Goal: Navigation & Orientation: Find specific page/section

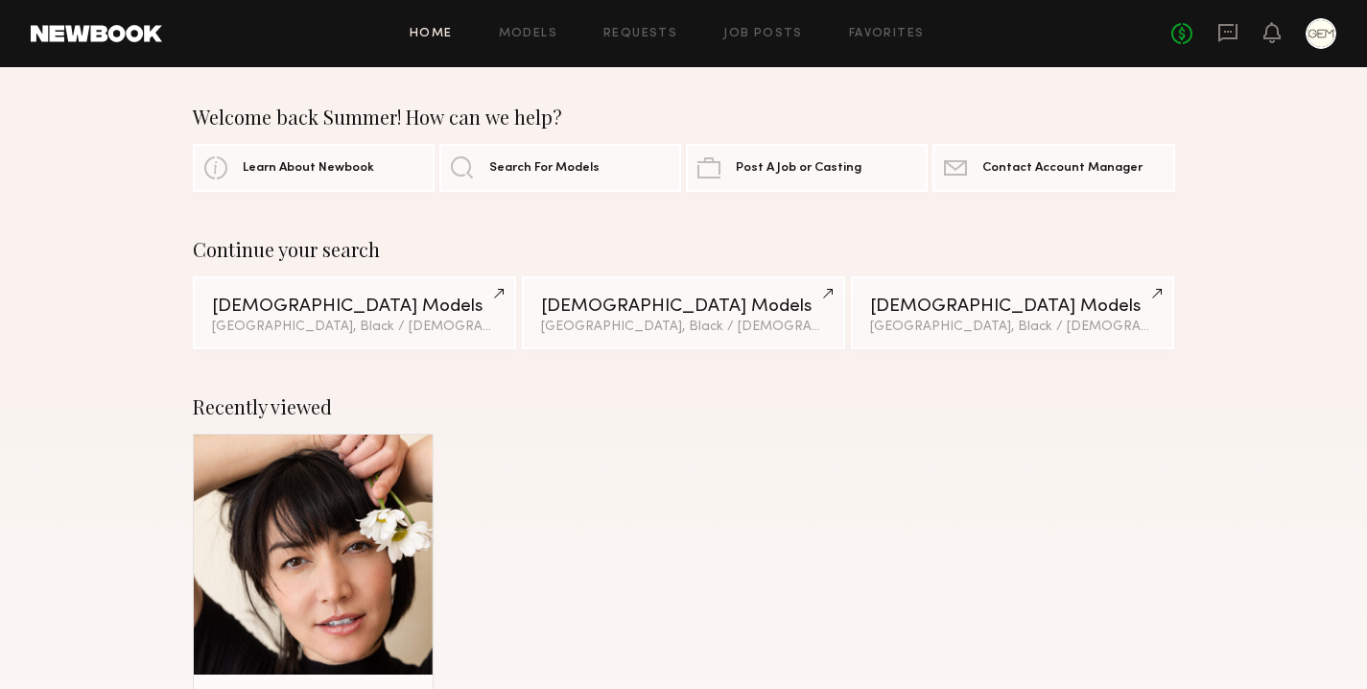
click at [1312, 40] on div at bounding box center [1321, 33] width 31 height 31
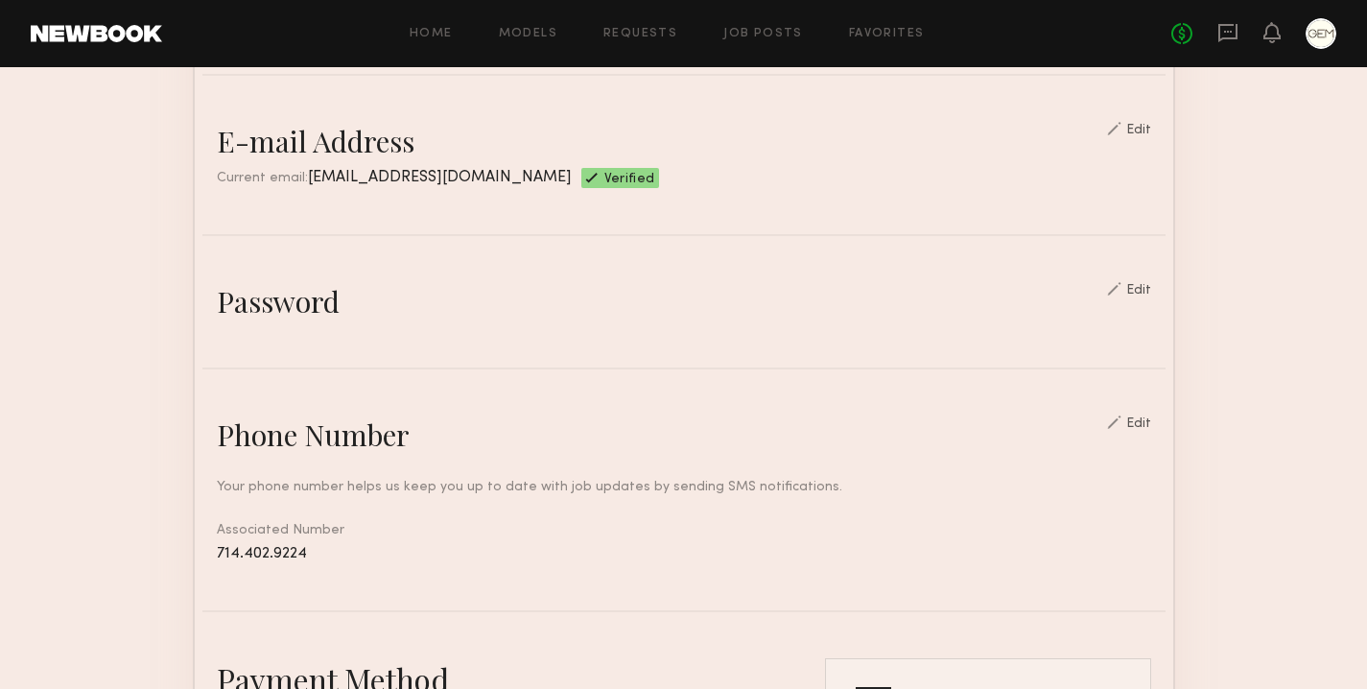
scroll to position [937, 0]
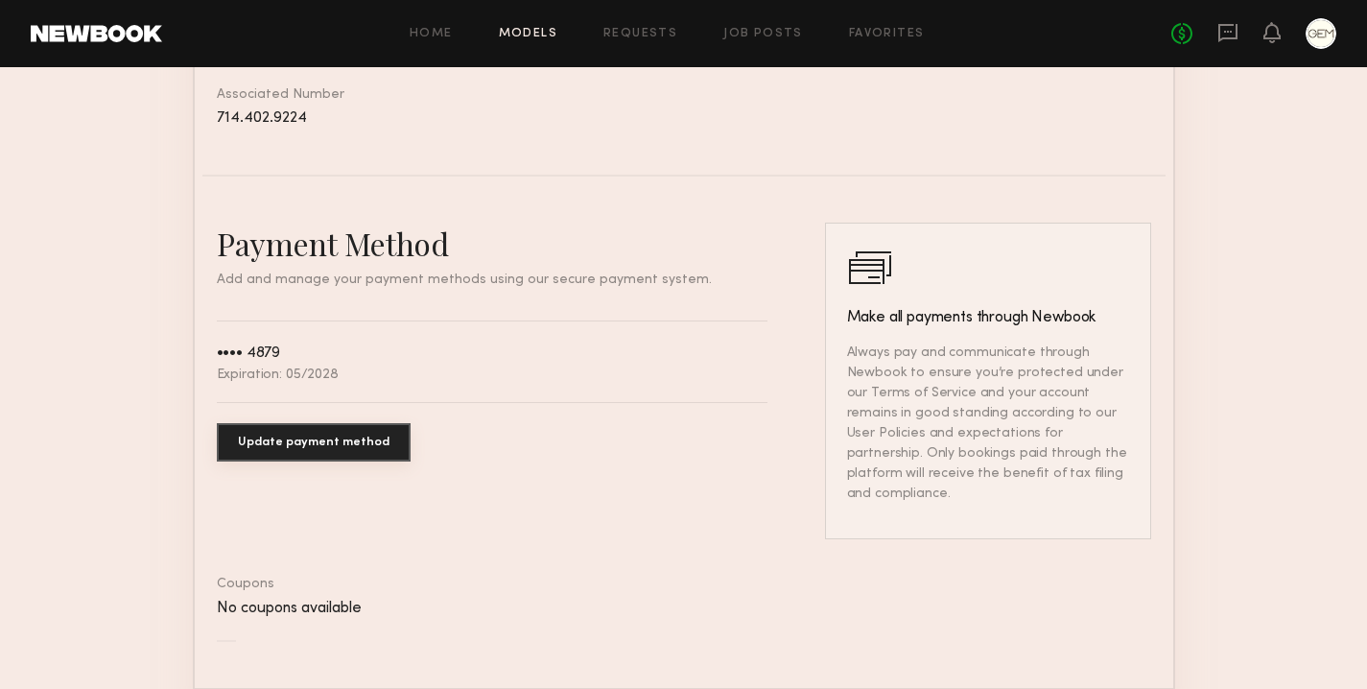
click at [532, 33] on link "Models" at bounding box center [528, 34] width 59 height 12
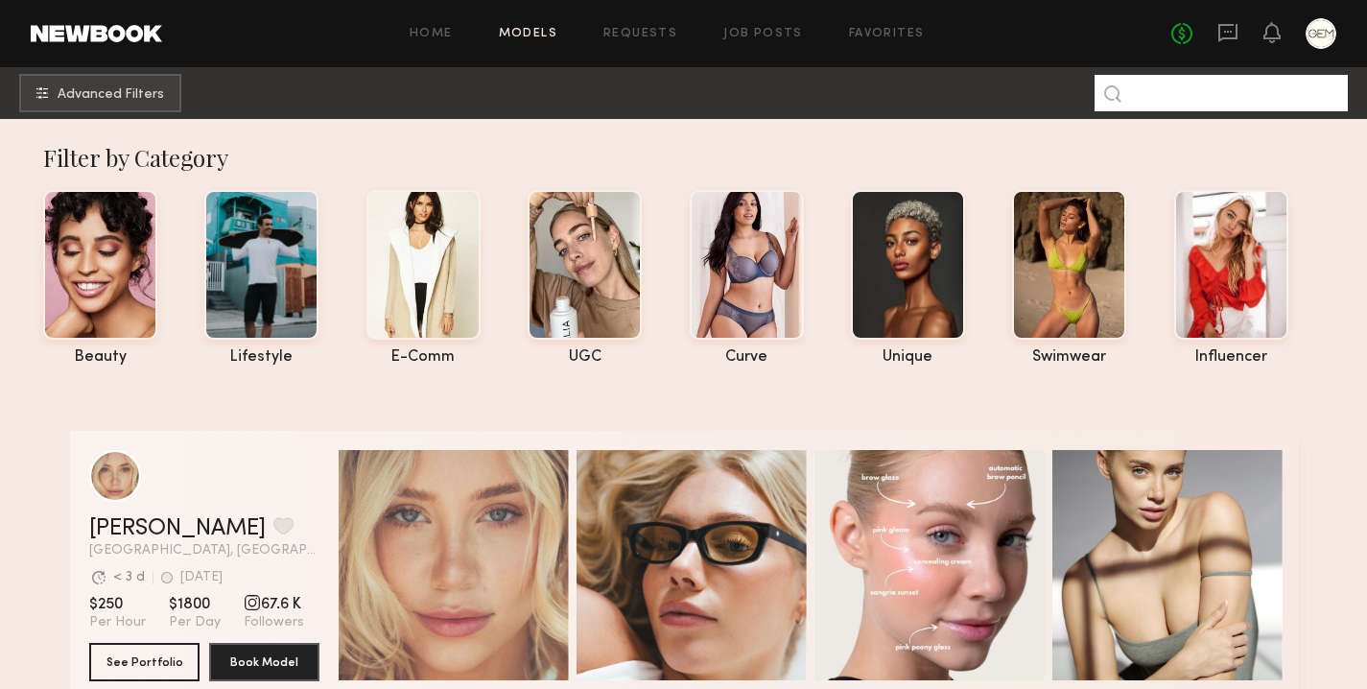
click at [1212, 91] on input at bounding box center [1221, 93] width 253 height 36
type input "******"
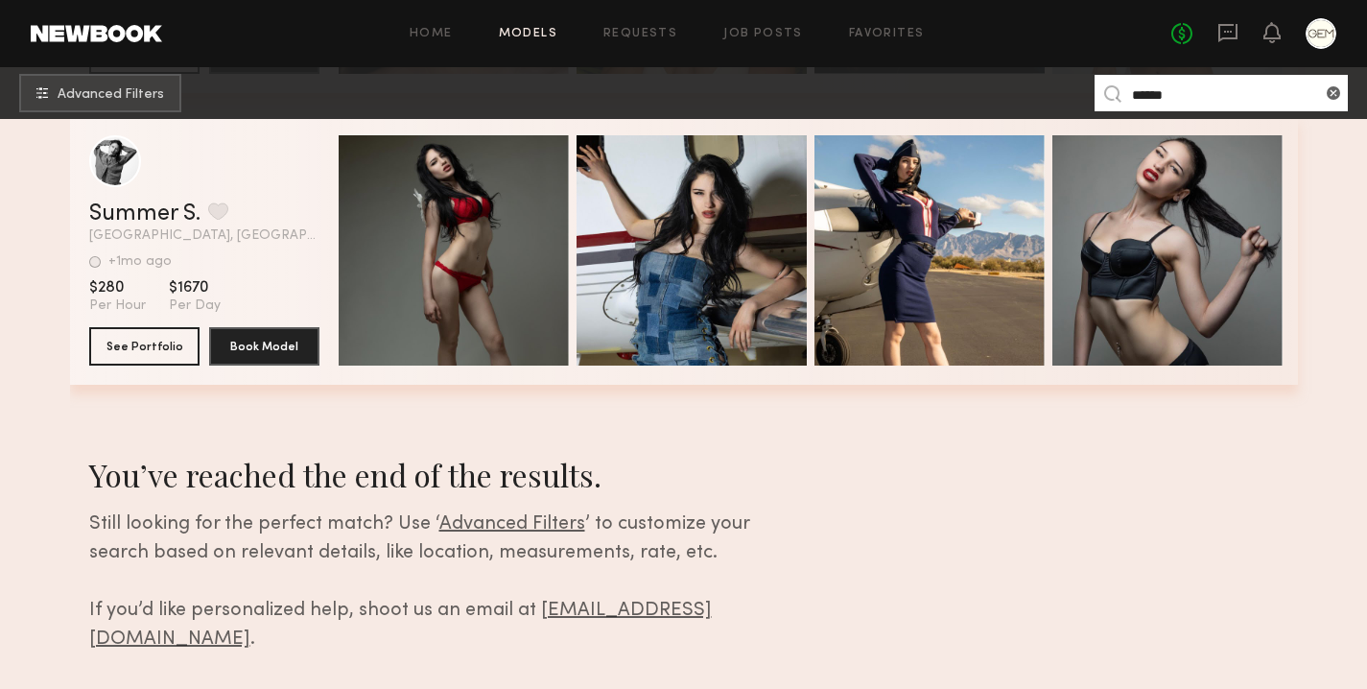
scroll to position [936, 0]
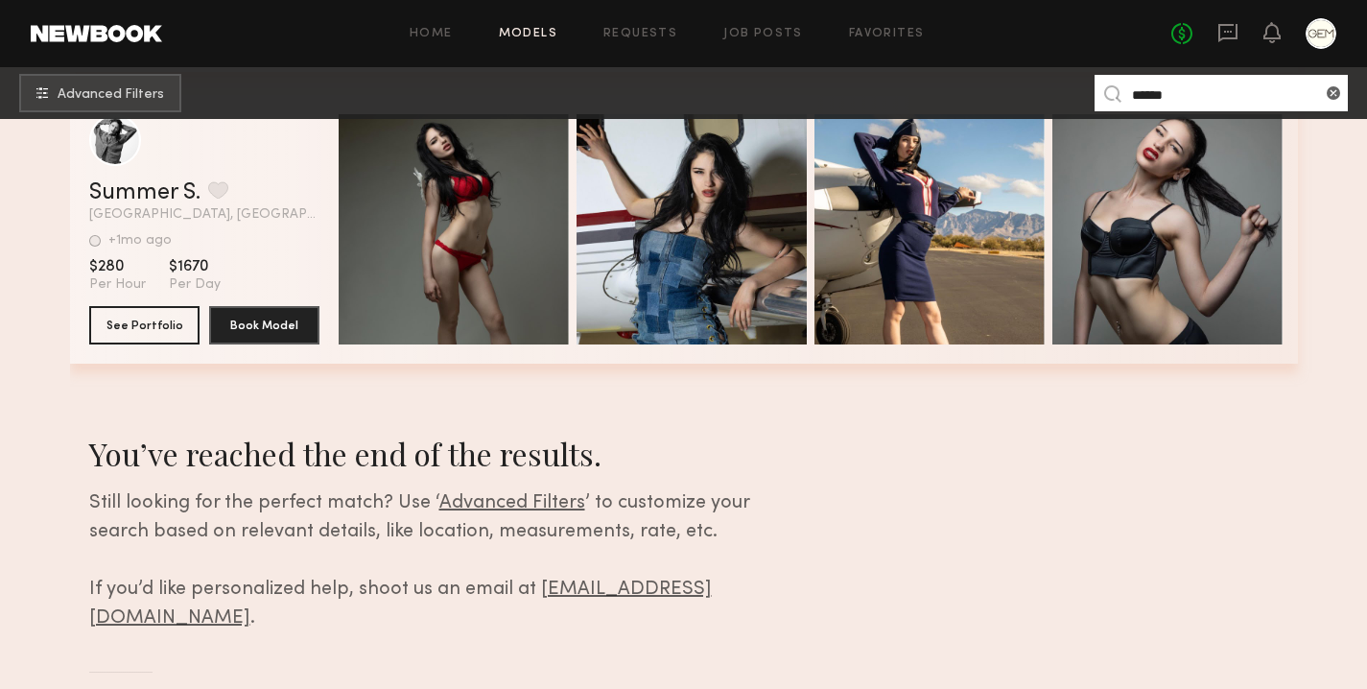
click at [952, 470] on section "3 models match your search criteria: [PERSON_NAME] Favorite [GEOGRAPHIC_DATA], …" at bounding box center [684, 80] width 1228 height 1278
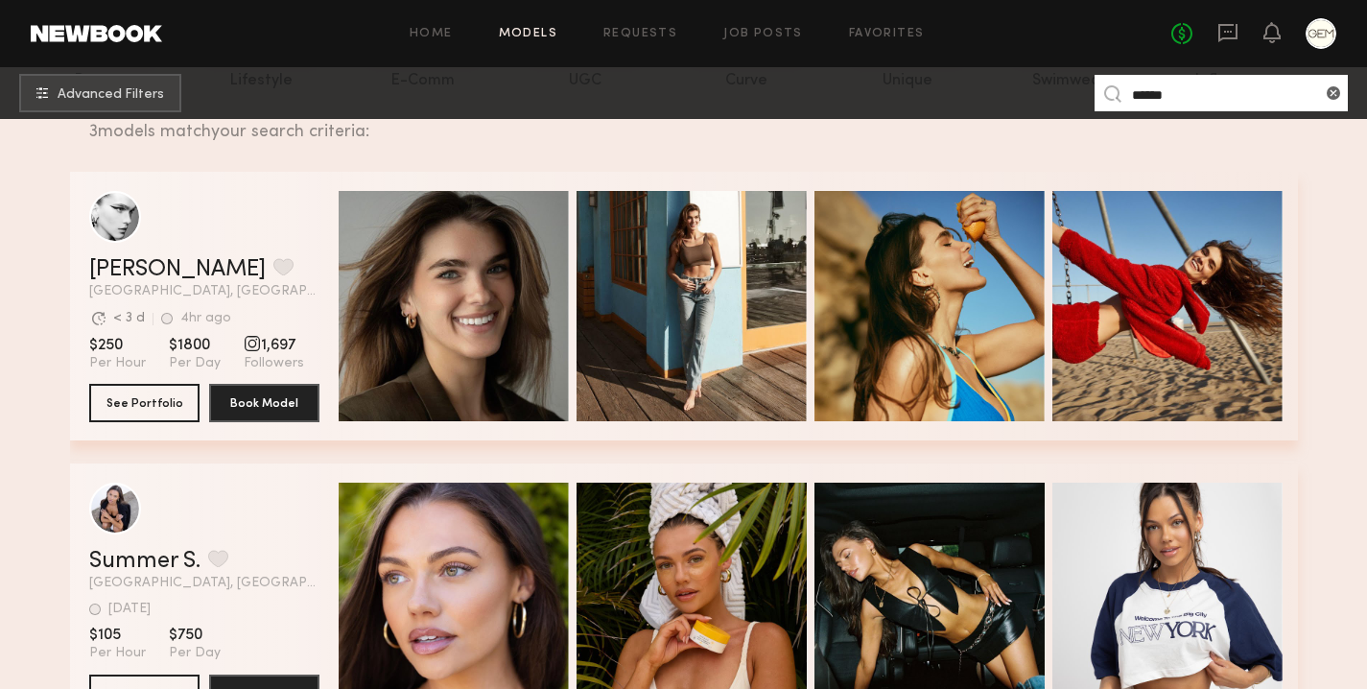
scroll to position [273, 0]
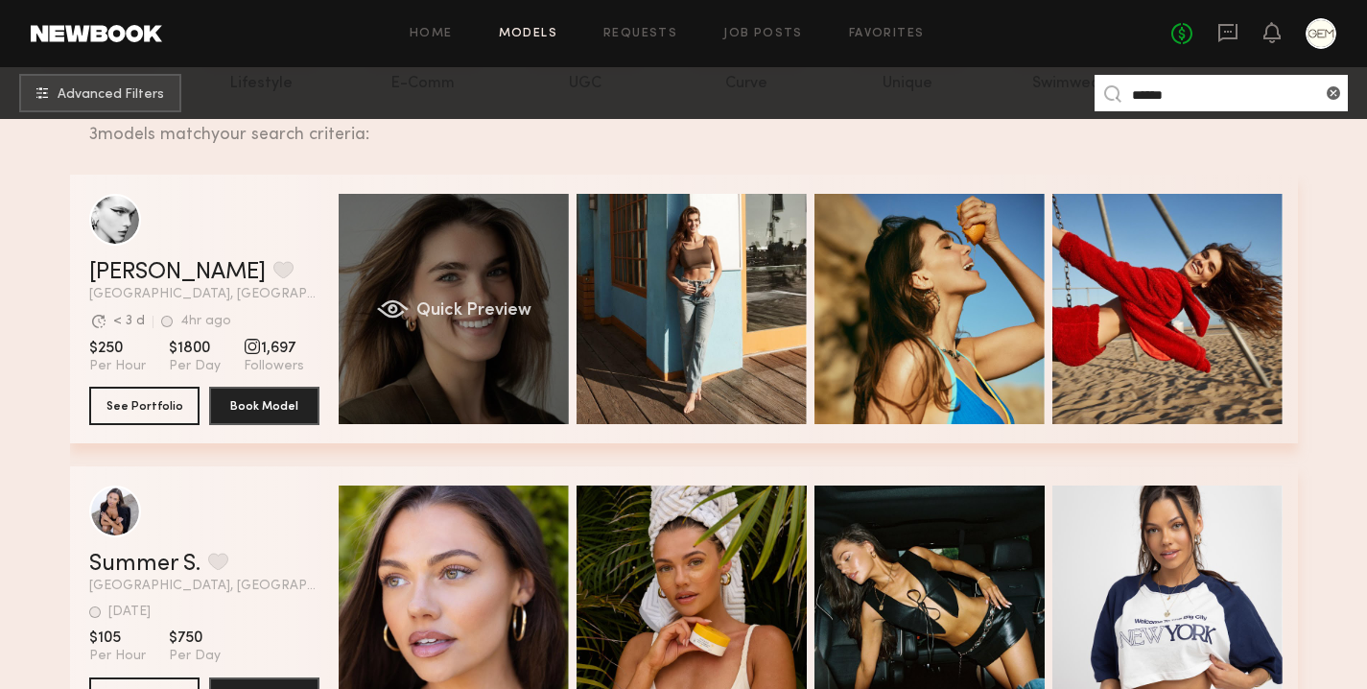
click at [438, 332] on div "Quick Preview" at bounding box center [454, 309] width 230 height 230
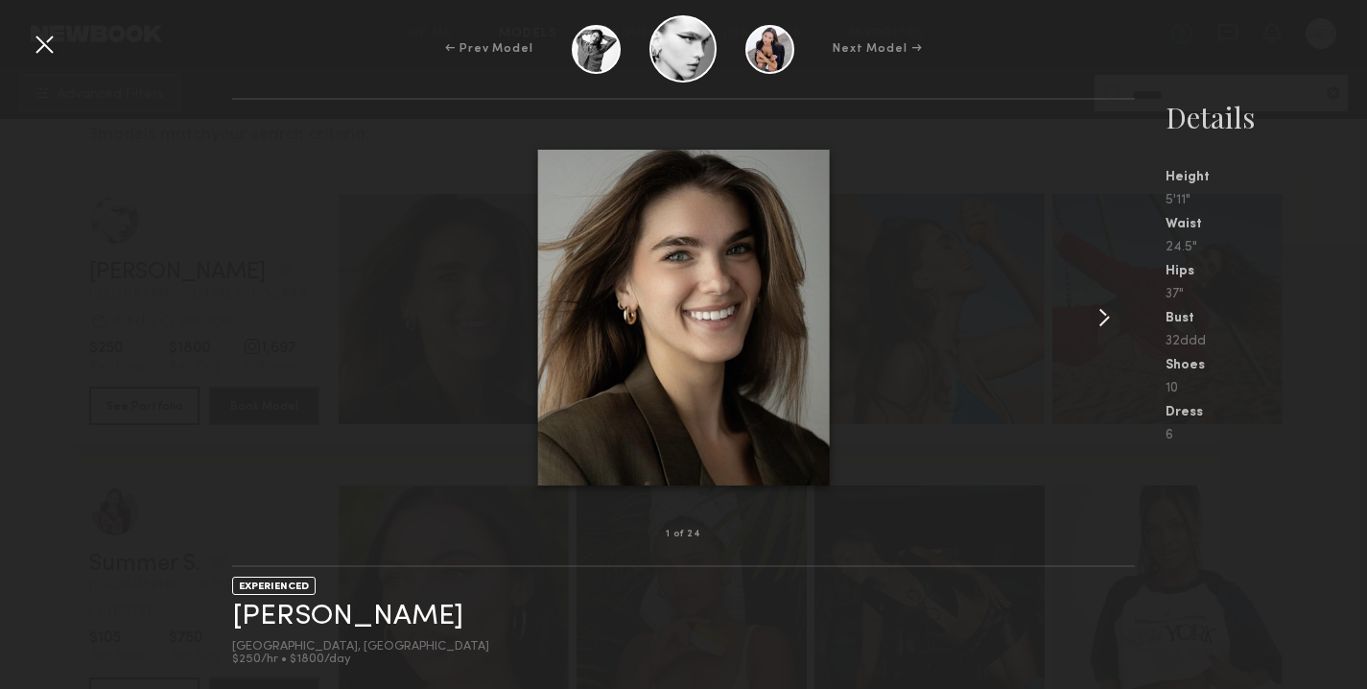
click at [1110, 321] on common-icon at bounding box center [1104, 317] width 31 height 31
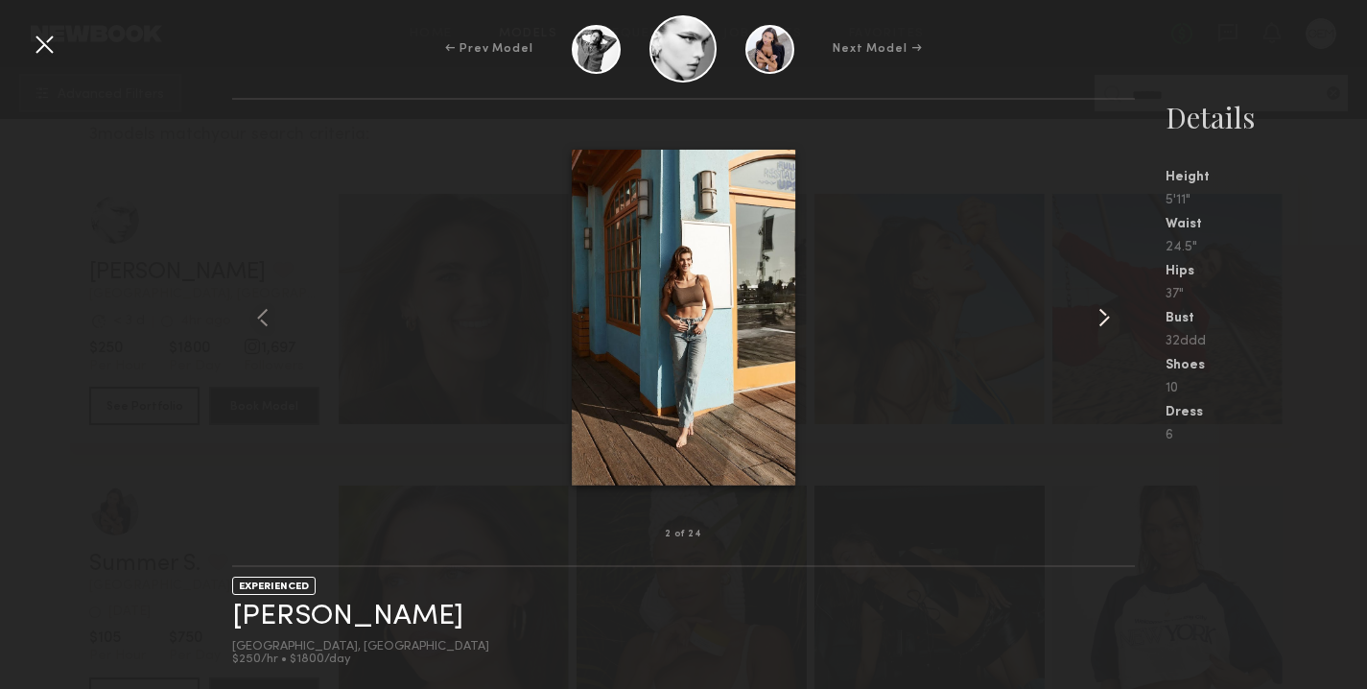
click at [1110, 321] on common-icon at bounding box center [1104, 317] width 31 height 31
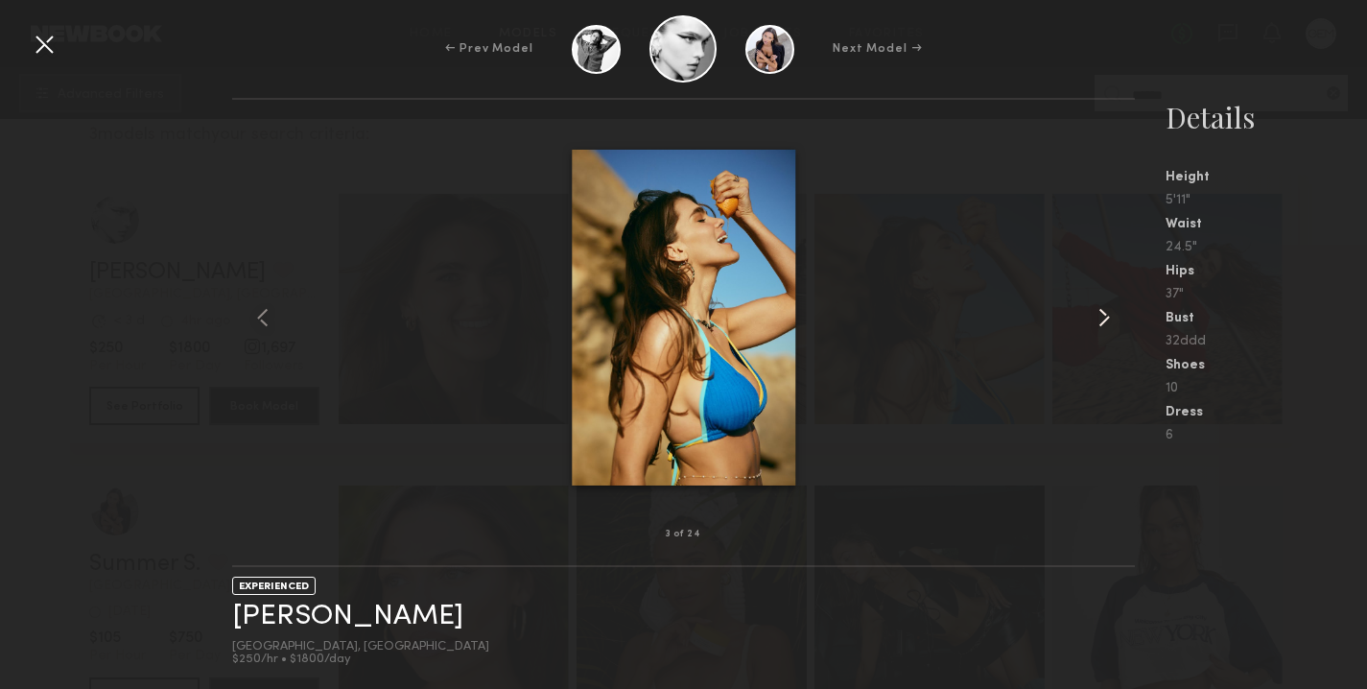
click at [1110, 321] on common-icon at bounding box center [1104, 317] width 31 height 31
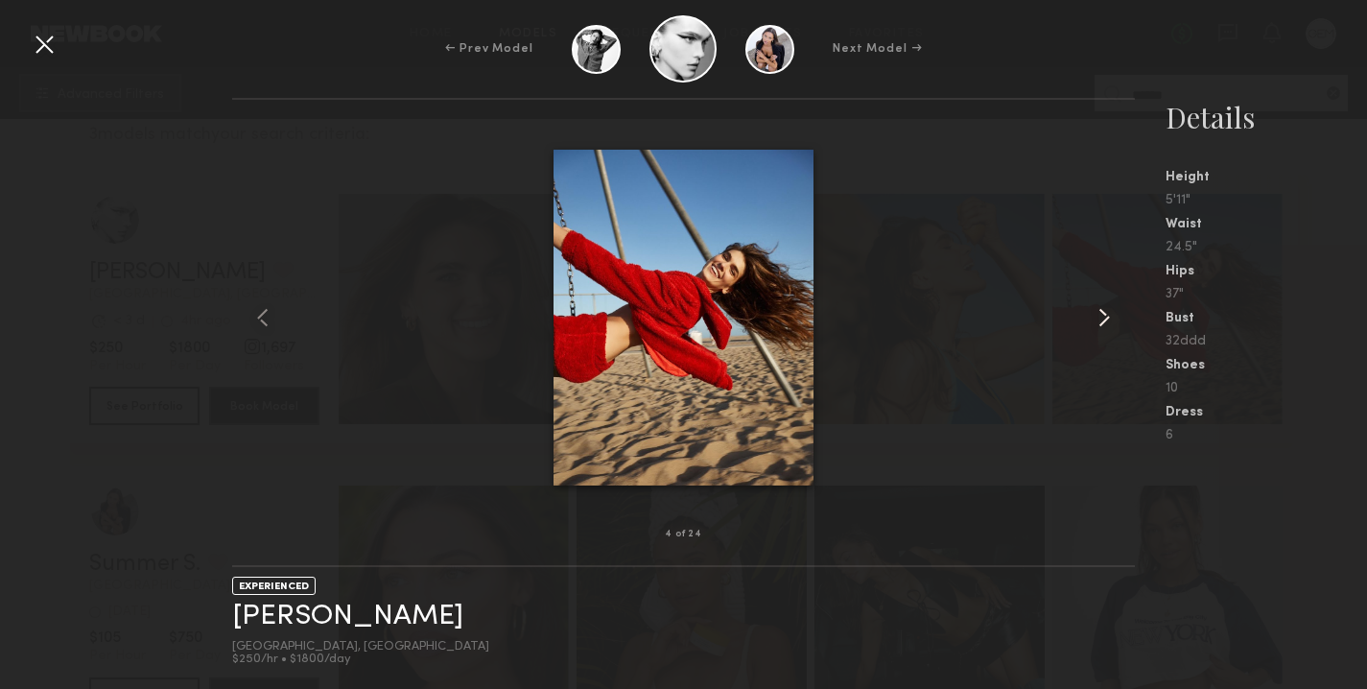
click at [1110, 321] on common-icon at bounding box center [1104, 317] width 31 height 31
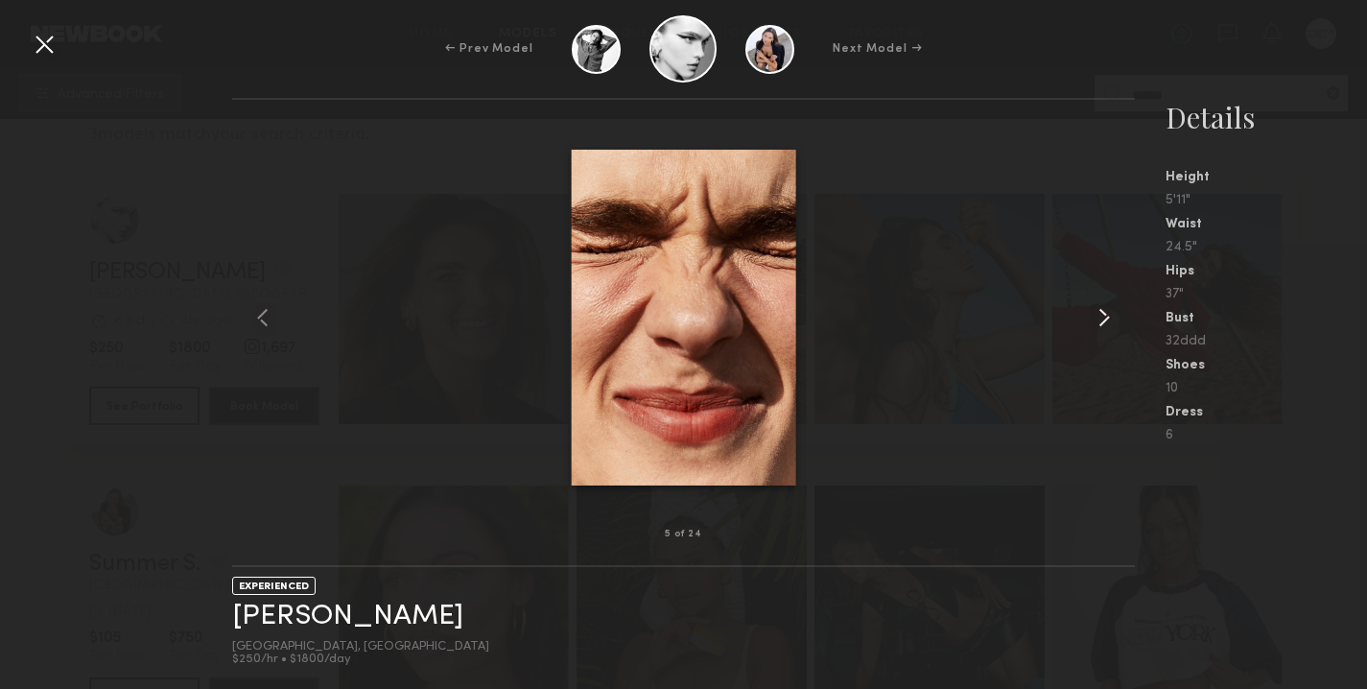
click at [1110, 321] on common-icon at bounding box center [1104, 317] width 31 height 31
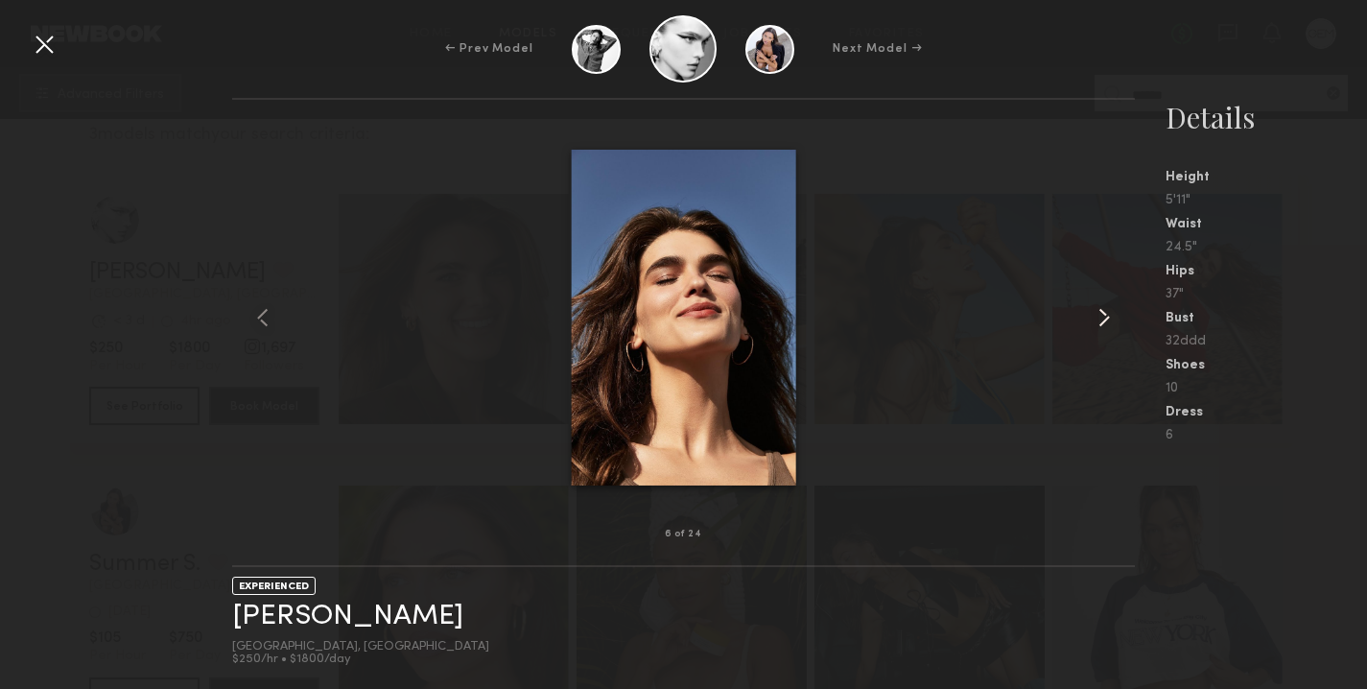
click at [1109, 321] on common-icon at bounding box center [1104, 317] width 31 height 31
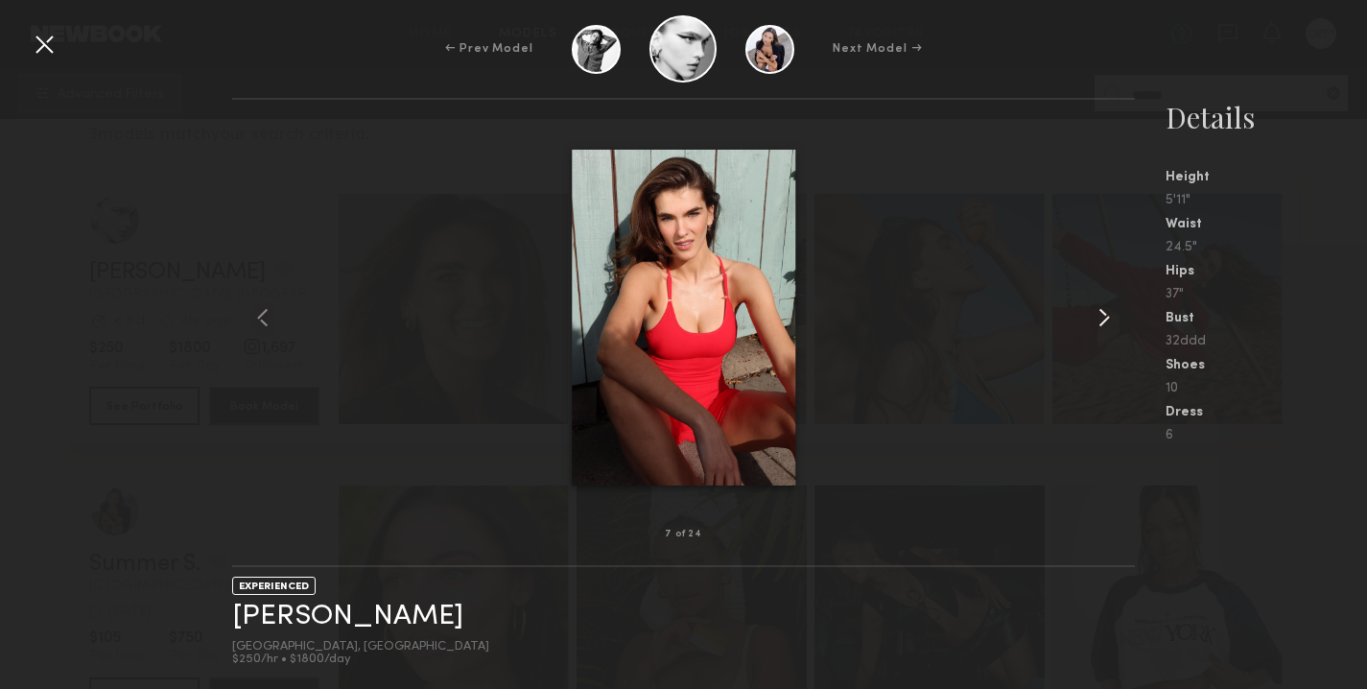
click at [1108, 321] on common-icon at bounding box center [1104, 317] width 31 height 31
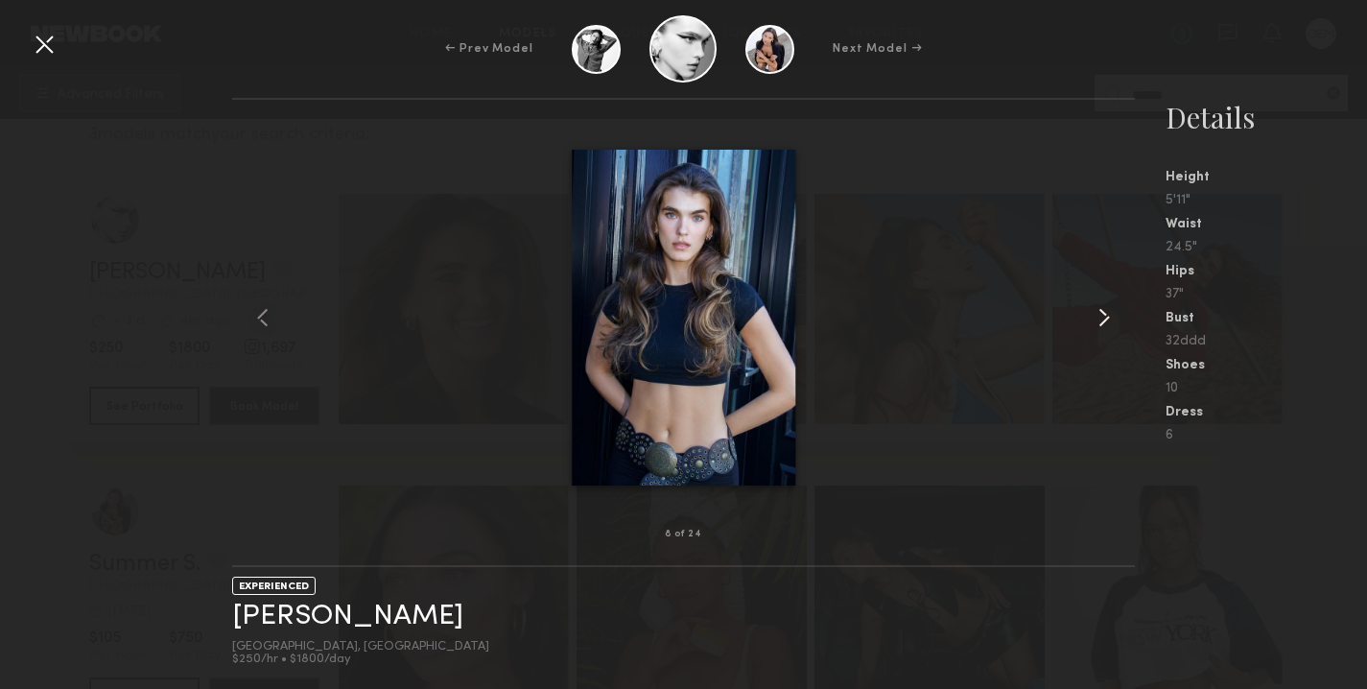
click at [1108, 321] on common-icon at bounding box center [1104, 317] width 31 height 31
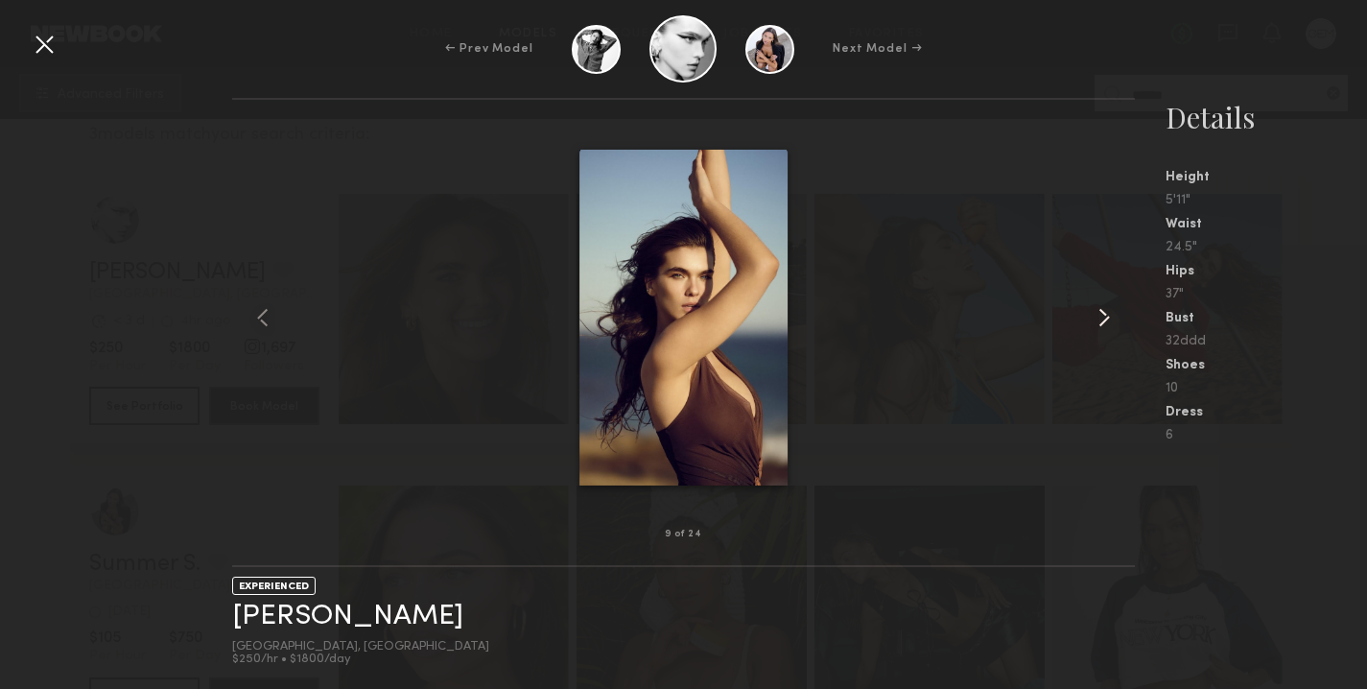
click at [1108, 321] on common-icon at bounding box center [1104, 317] width 31 height 31
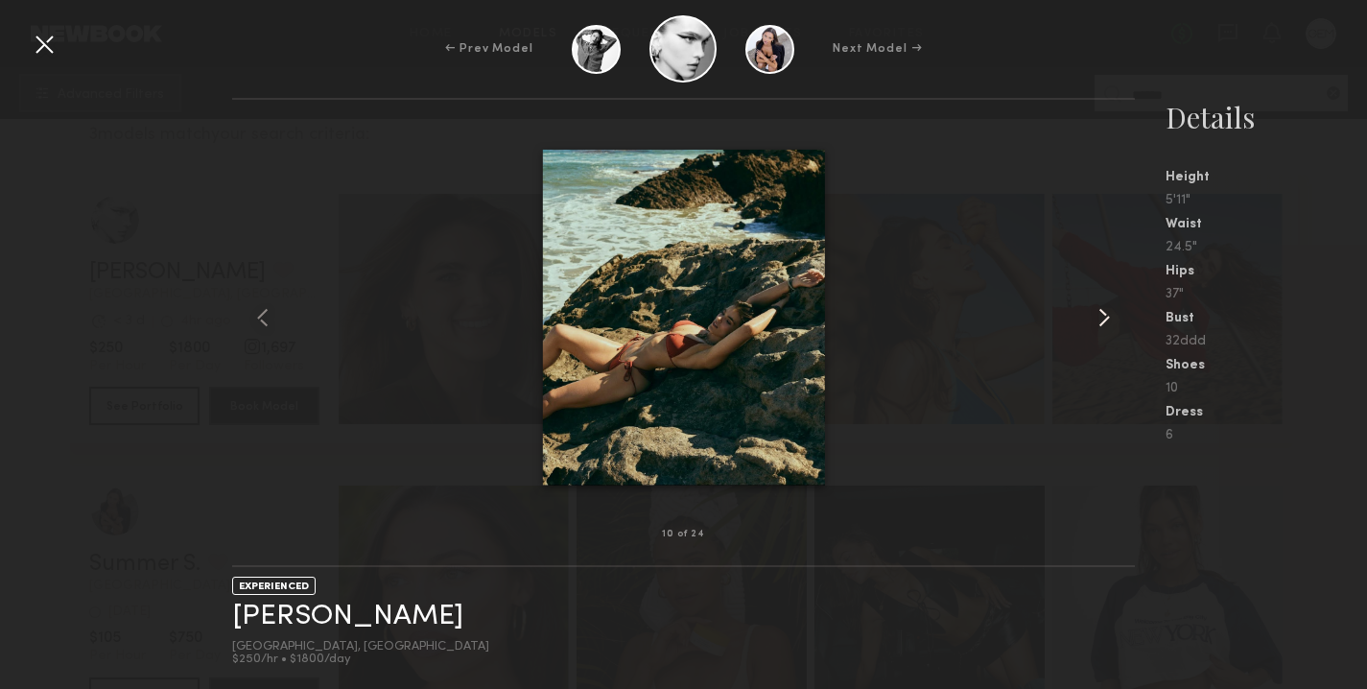
click at [1108, 321] on common-icon at bounding box center [1104, 317] width 31 height 31
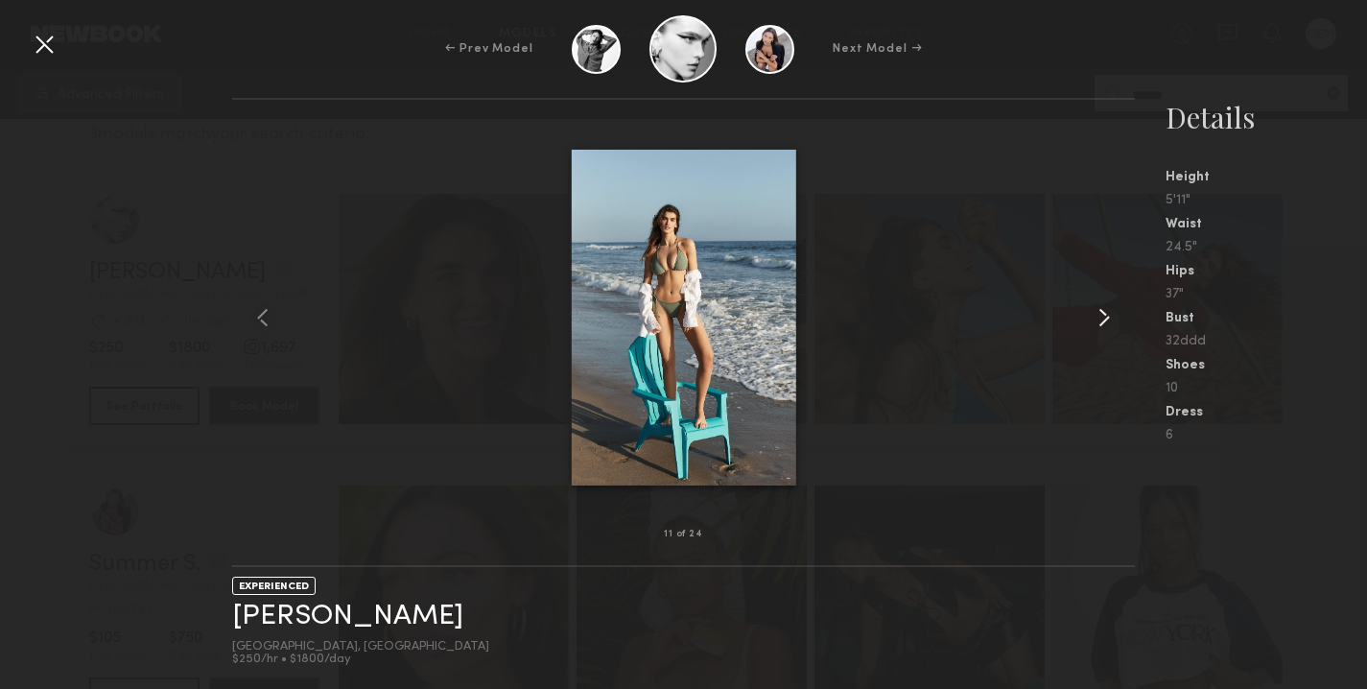
click at [1108, 321] on common-icon at bounding box center [1104, 317] width 31 height 31
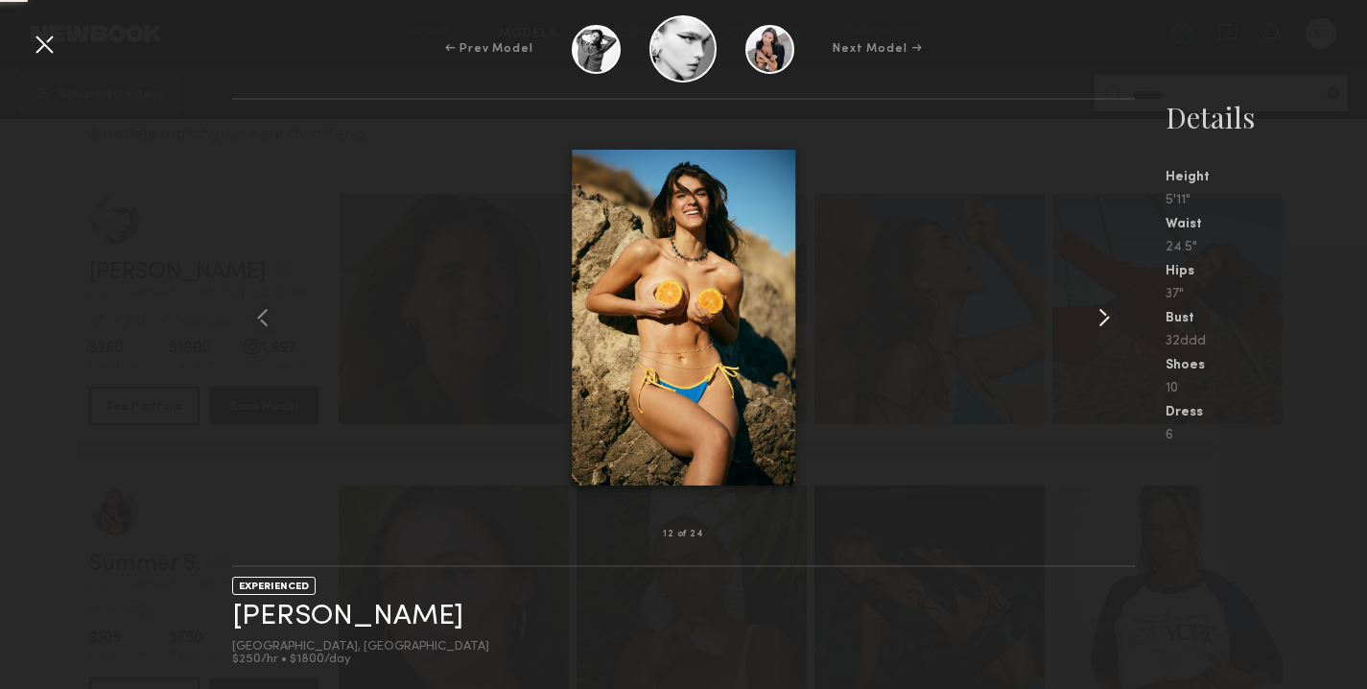
click at [1108, 321] on common-icon at bounding box center [1104, 317] width 31 height 31
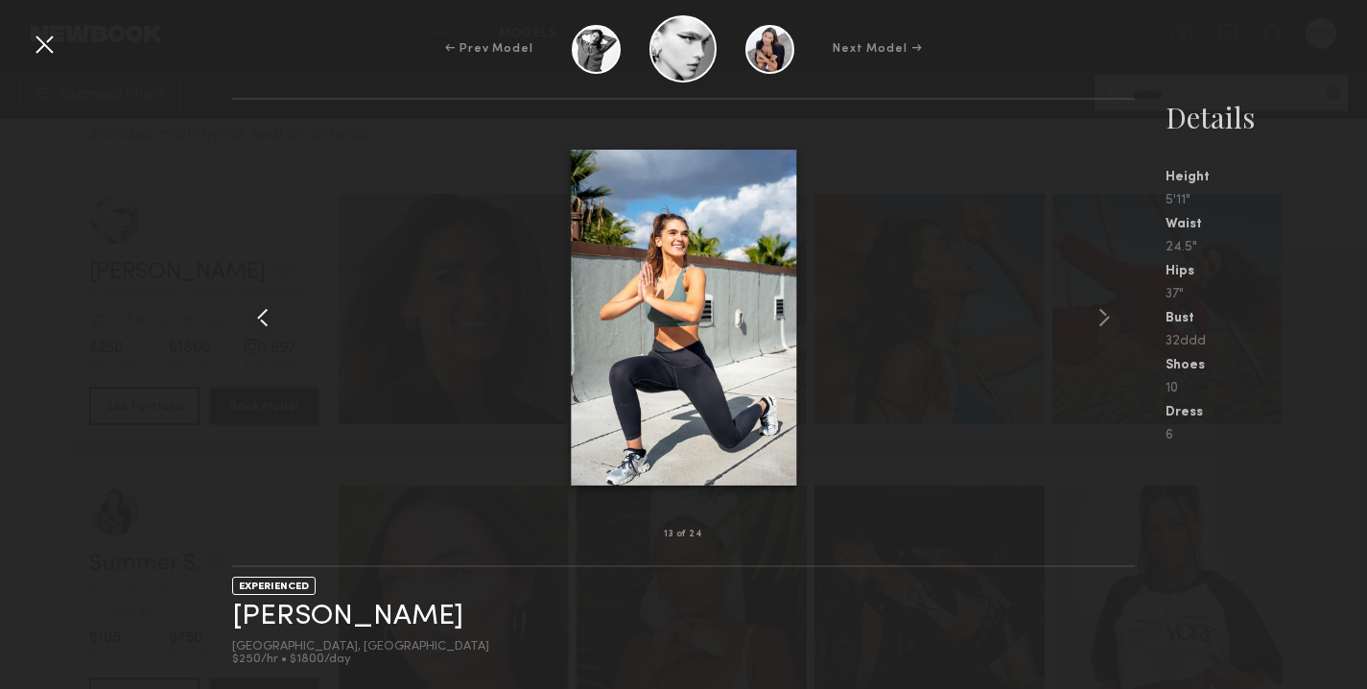
click at [255, 323] on common-icon at bounding box center [263, 317] width 31 height 31
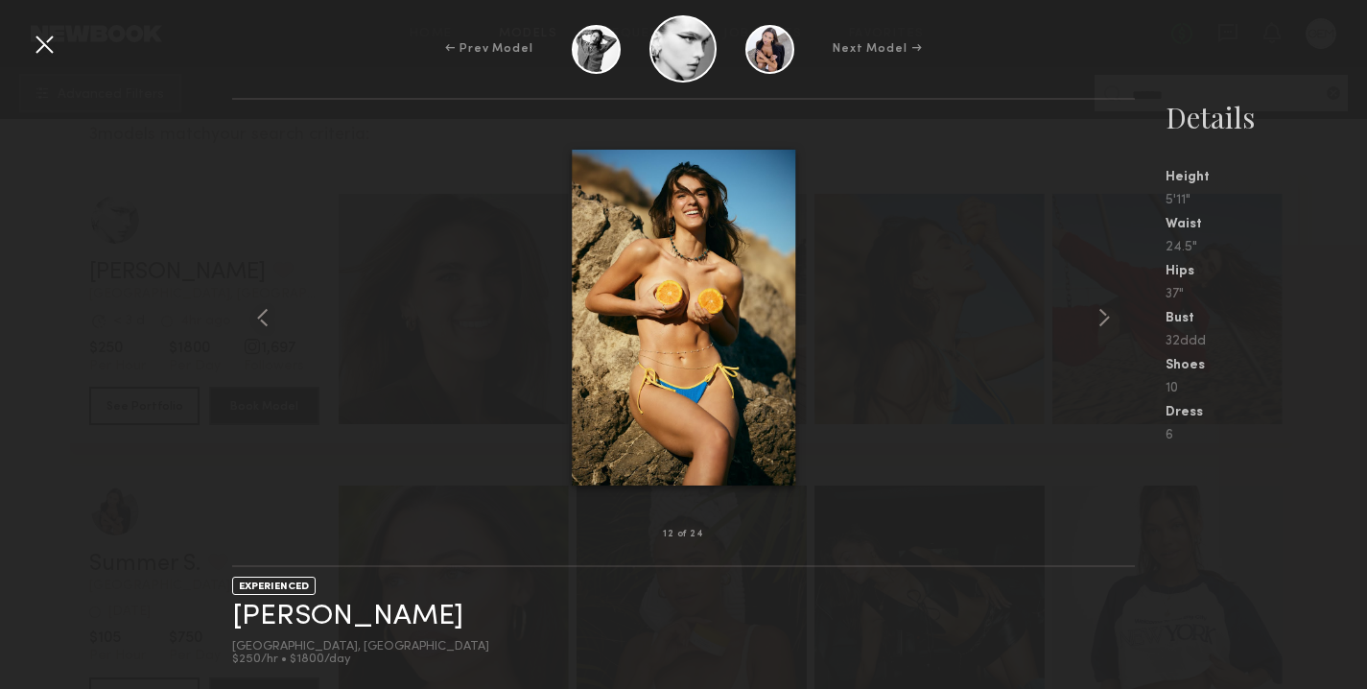
click at [51, 37] on div at bounding box center [44, 44] width 31 height 31
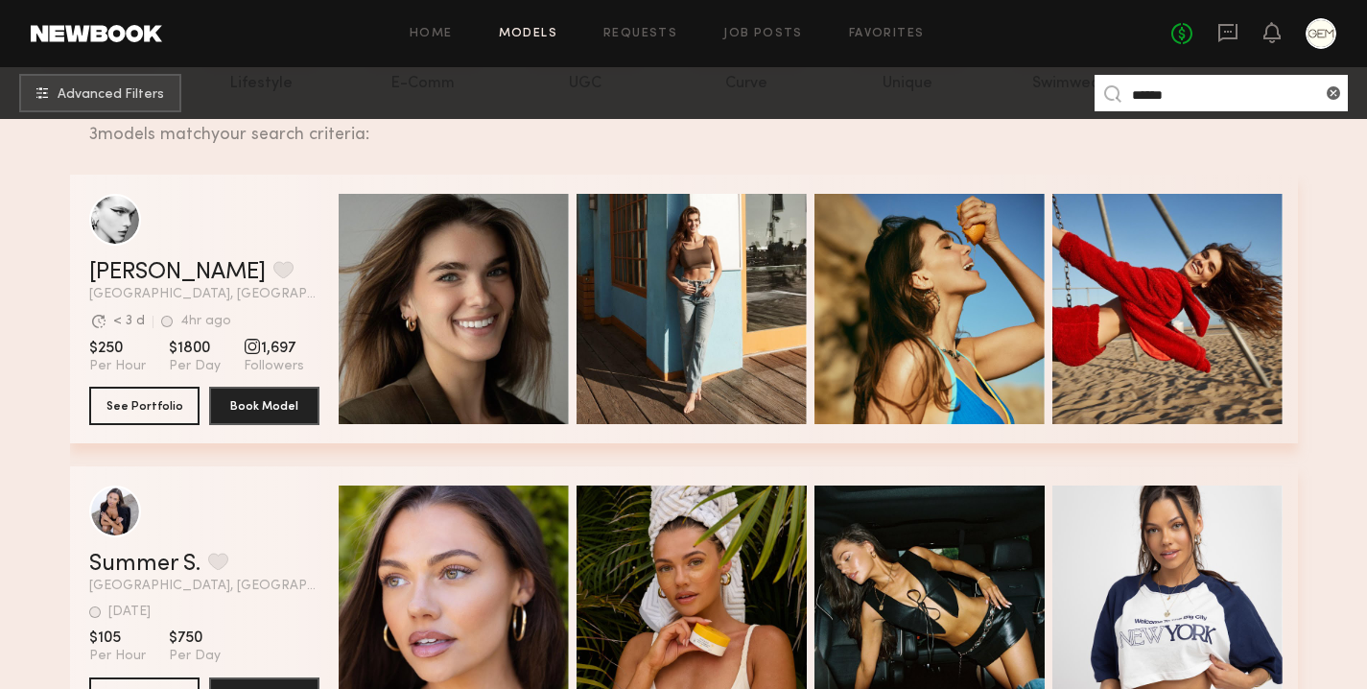
scroll to position [0, 0]
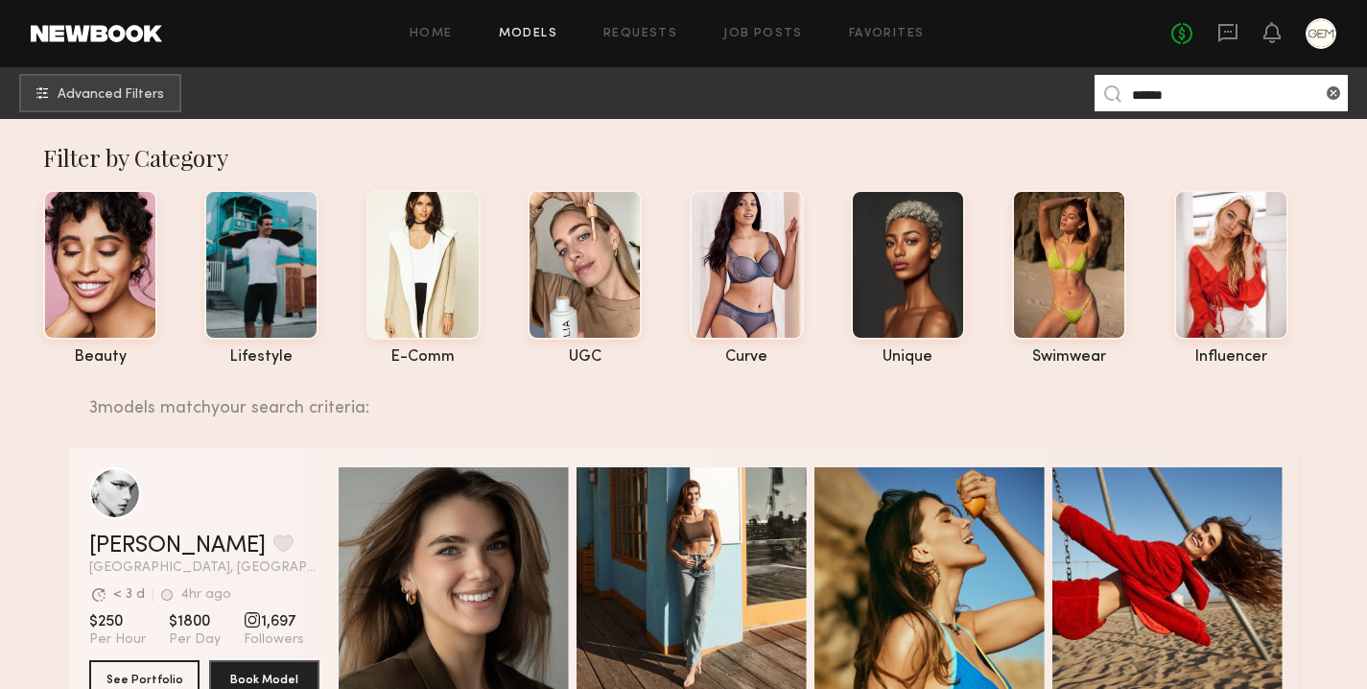
click at [753, 40] on div "Home Models Requests Job Posts Favorites Sign Out No fees up to $5,000" at bounding box center [749, 33] width 1174 height 31
click at [766, 33] on link "Job Posts" at bounding box center [763, 34] width 80 height 12
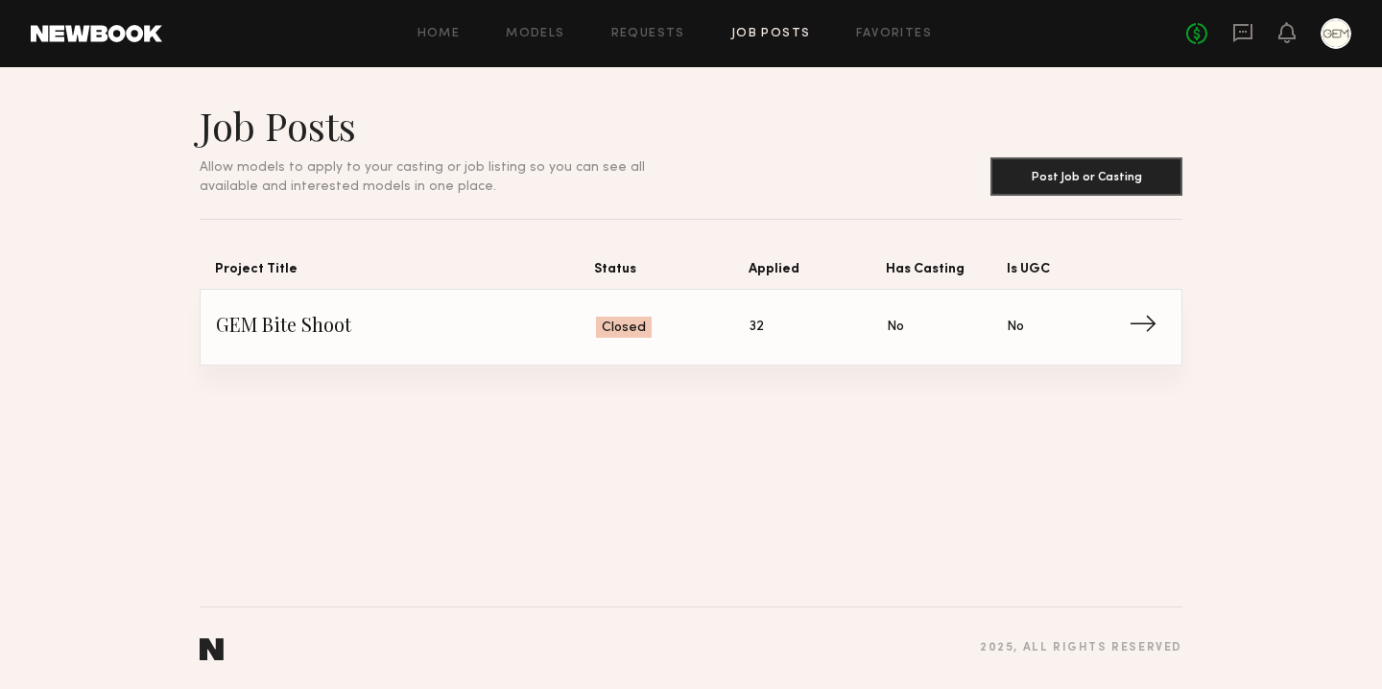
click at [485, 343] on link "GEM Bite Shoot Status: Closed Applied: 32 Has Casting: No Is UGC: No →" at bounding box center [691, 327] width 950 height 75
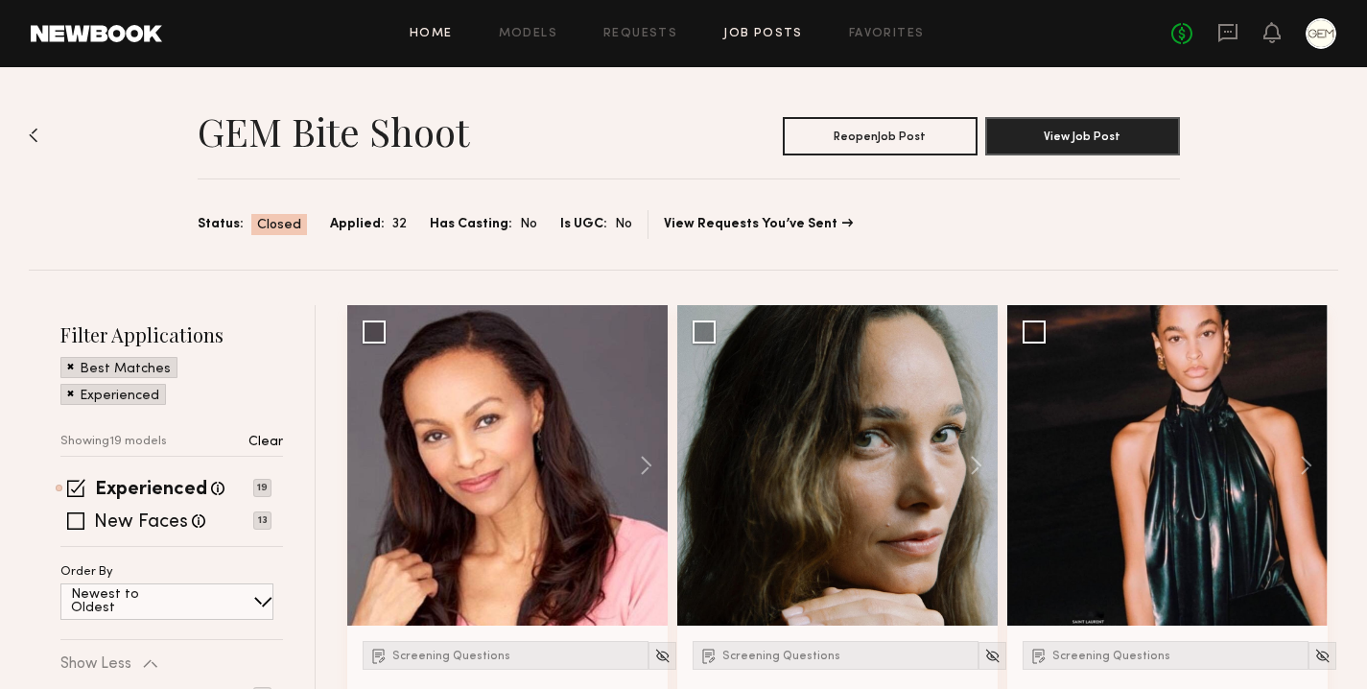
click at [420, 35] on link "Home" at bounding box center [431, 34] width 43 height 12
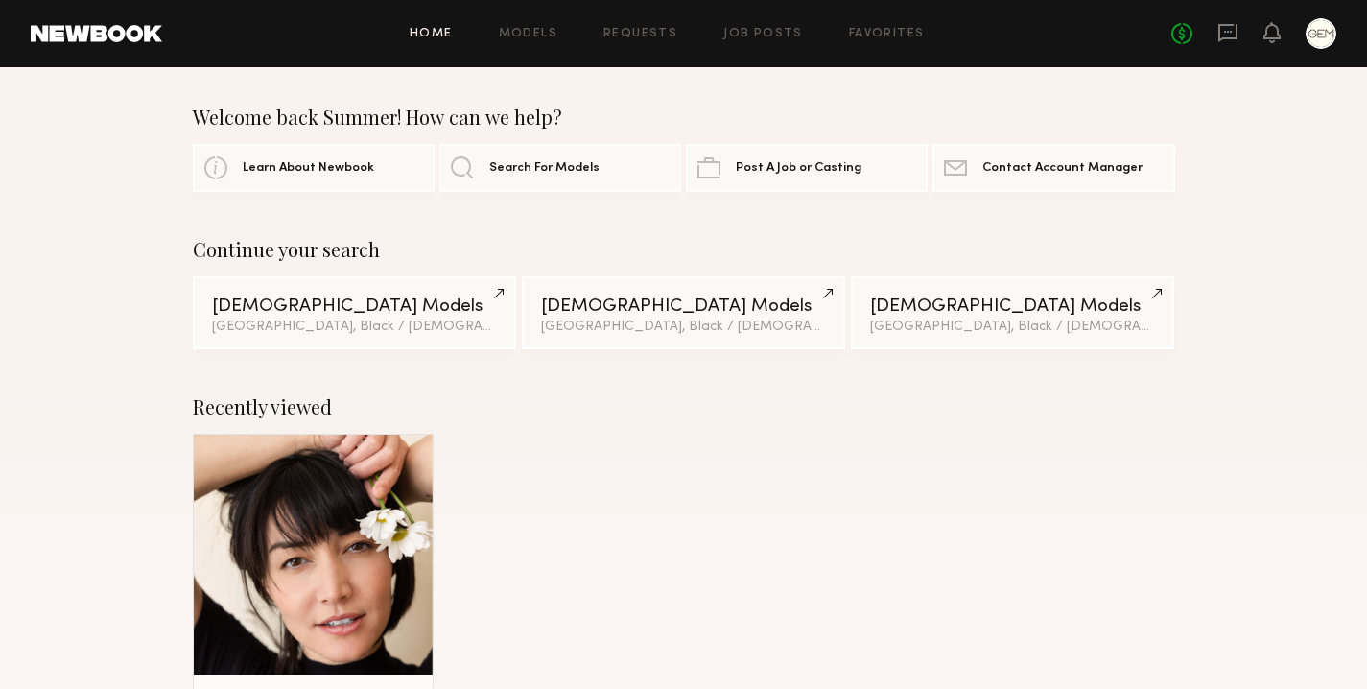
click at [1324, 31] on div at bounding box center [1321, 33] width 31 height 31
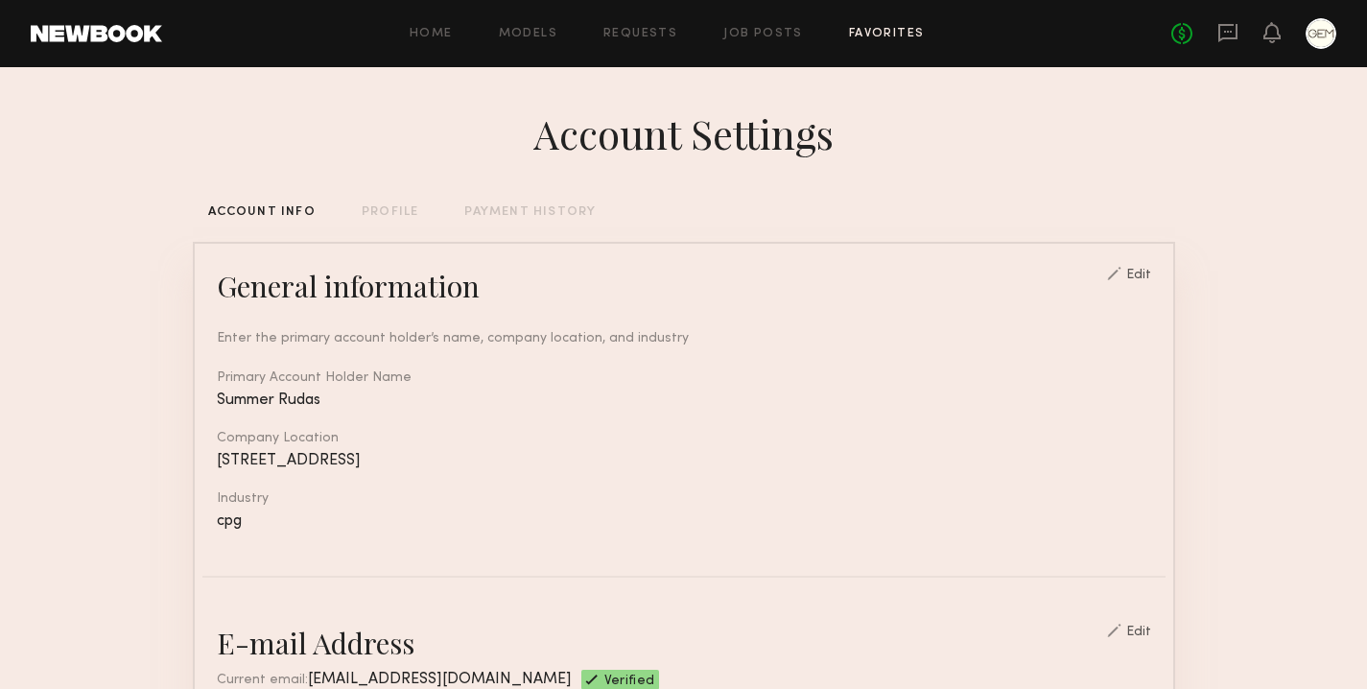
click at [869, 35] on link "Favorites" at bounding box center [887, 34] width 76 height 12
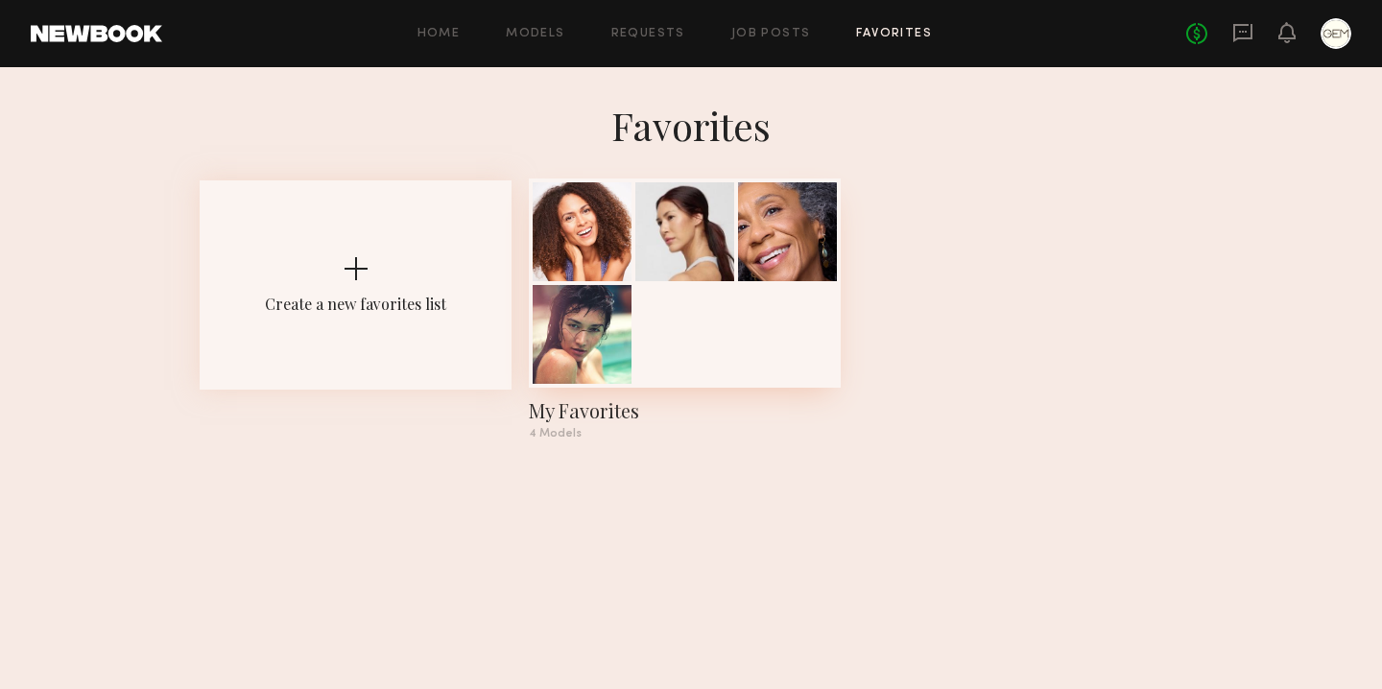
click at [835, 288] on div at bounding box center [685, 282] width 312 height 209
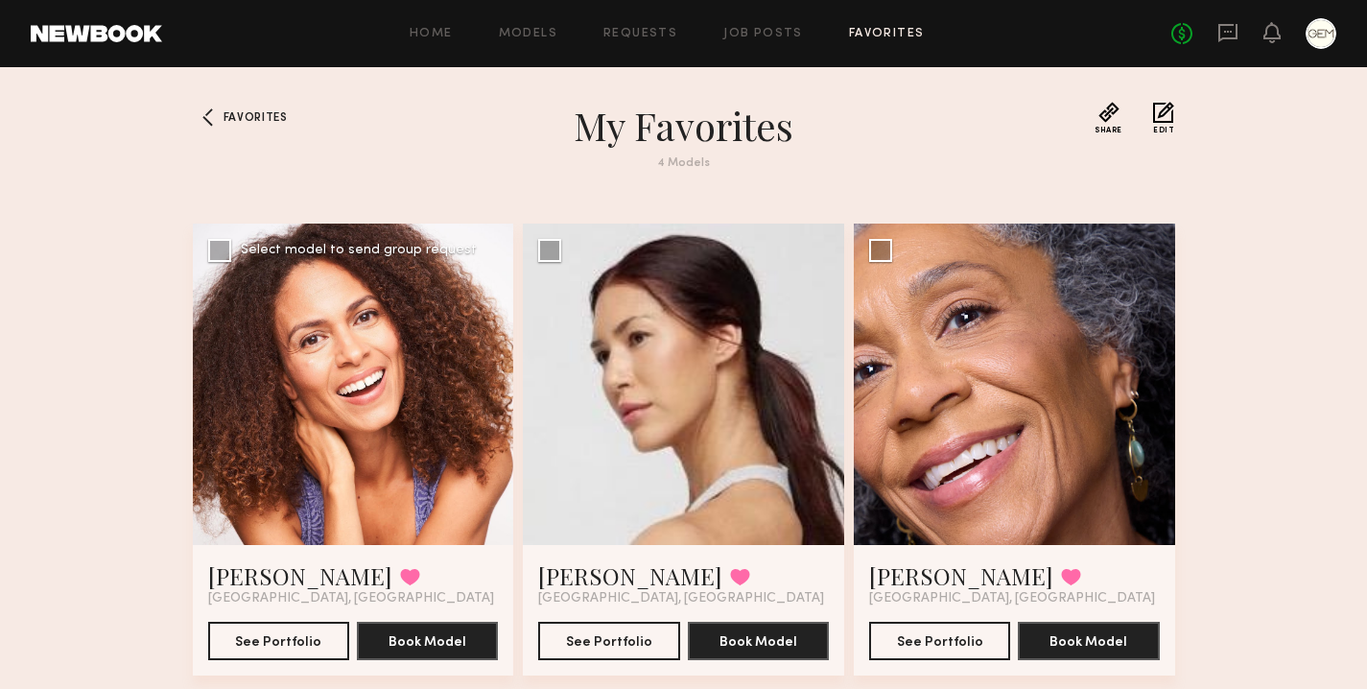
click at [425, 371] on div at bounding box center [353, 384] width 321 height 321
click at [349, 393] on div at bounding box center [353, 384] width 321 height 321
click at [321, 405] on div at bounding box center [353, 384] width 321 height 321
click at [563, 31] on div "Home Models Requests Job Posts Favorites Sign Out" at bounding box center [666, 34] width 1009 height 12
click at [547, 31] on link "Models" at bounding box center [528, 34] width 59 height 12
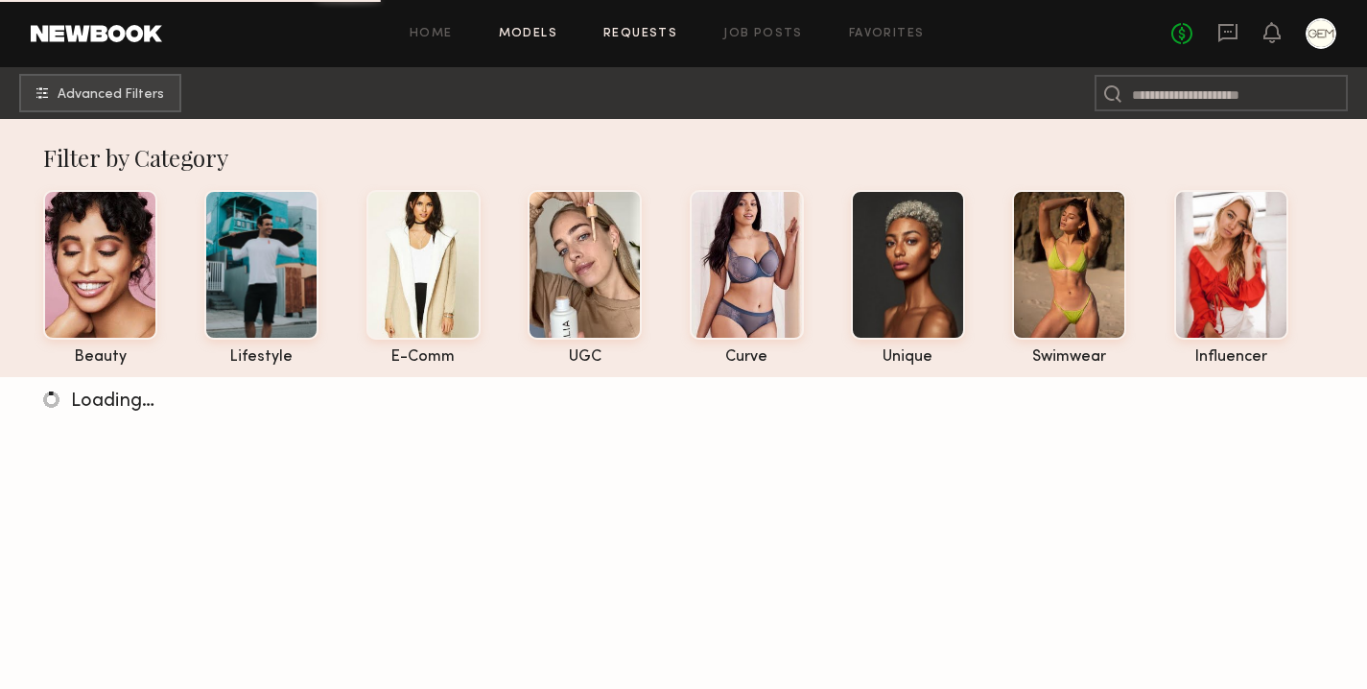
click at [653, 30] on link "Requests" at bounding box center [640, 34] width 74 height 12
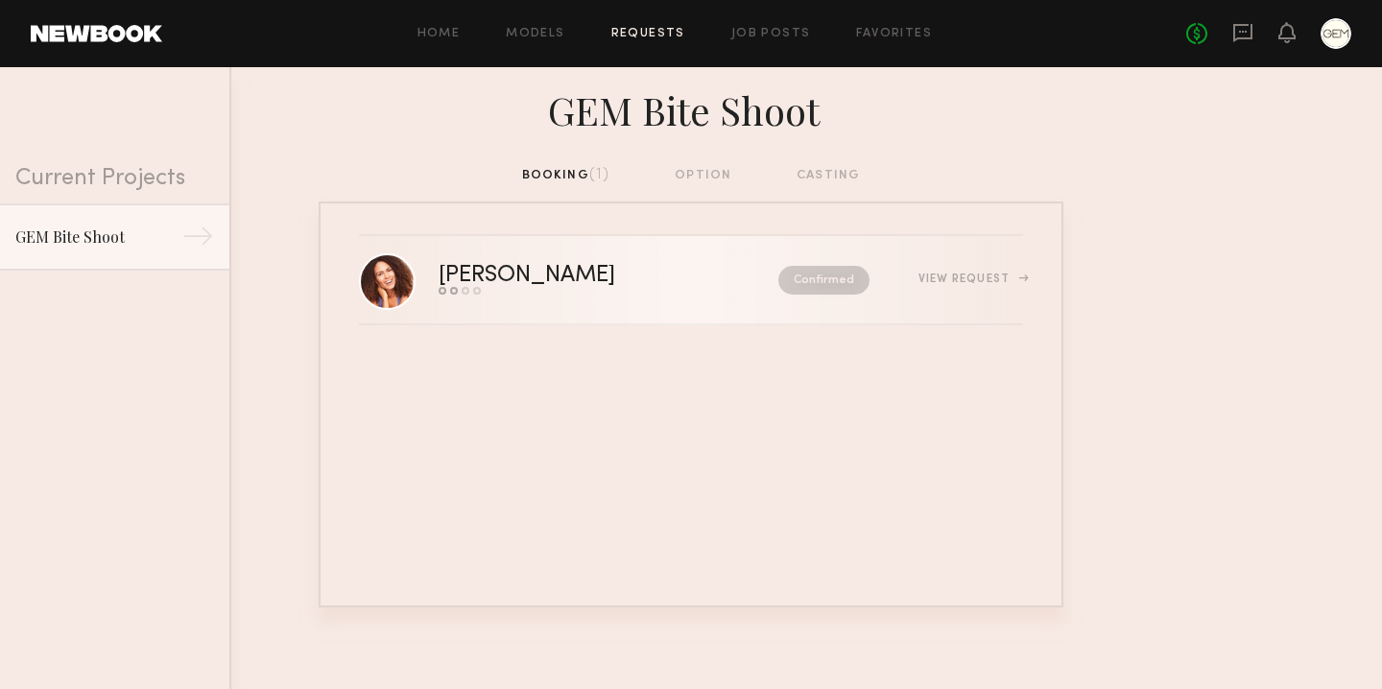
click at [982, 281] on div "View Request" at bounding box center [970, 279] width 105 height 12
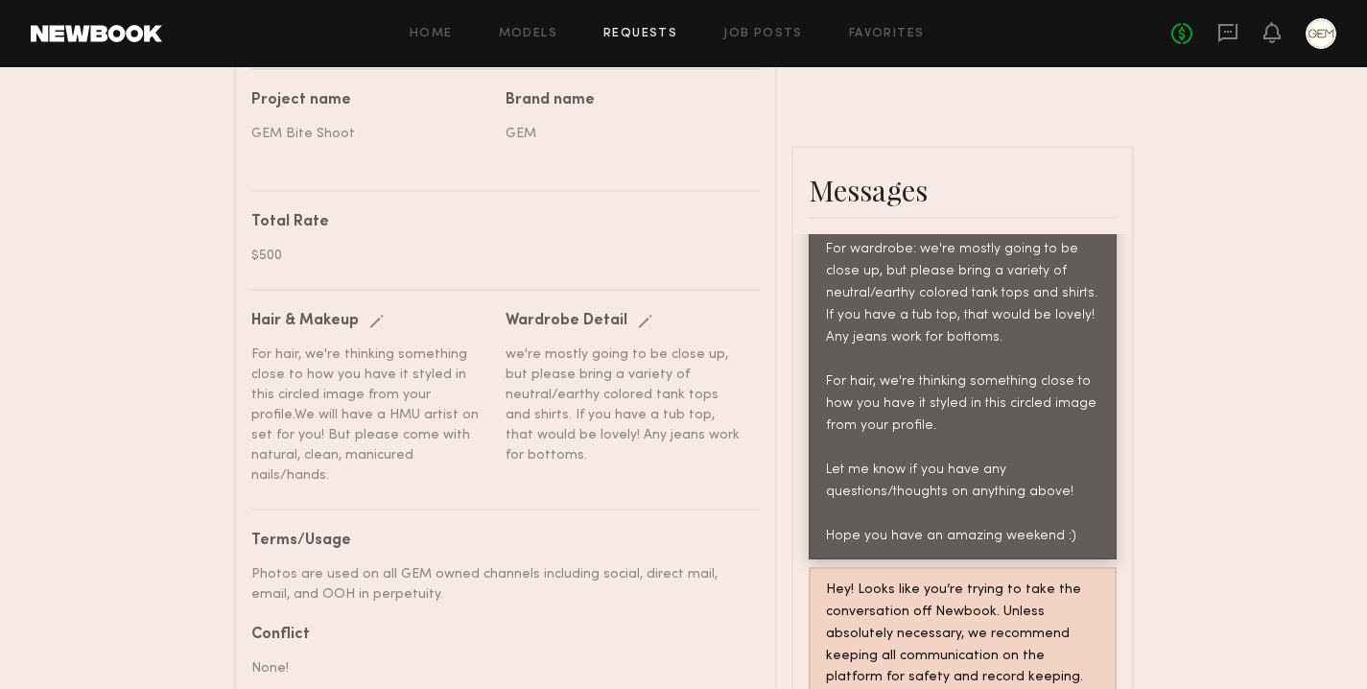
scroll to position [1169, 0]
